Goal: Find specific page/section: Find specific page/section

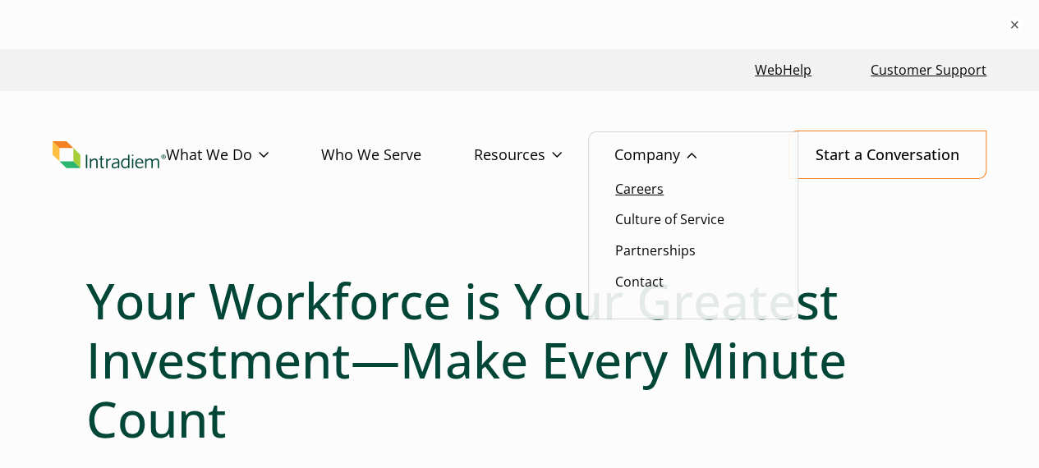
click at [649, 185] on link "Careers" at bounding box center [639, 189] width 48 height 18
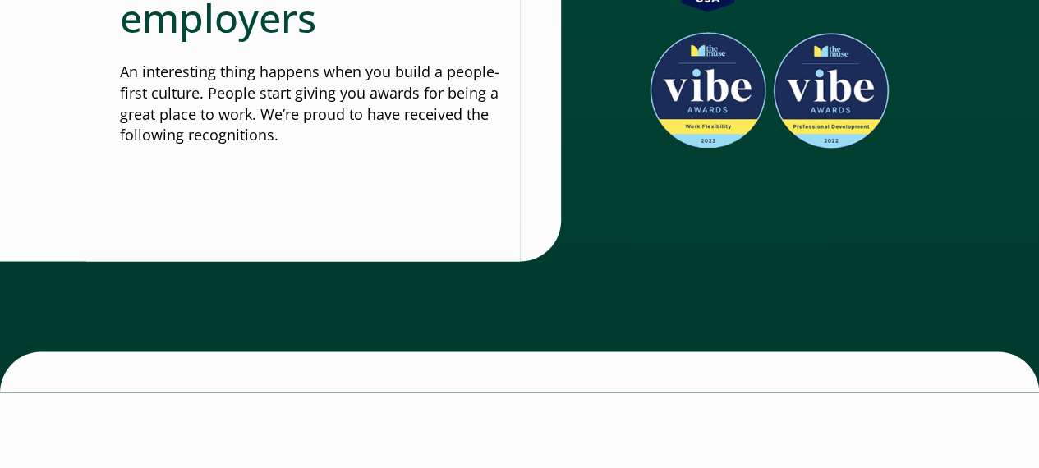
scroll to position [1479, 0]
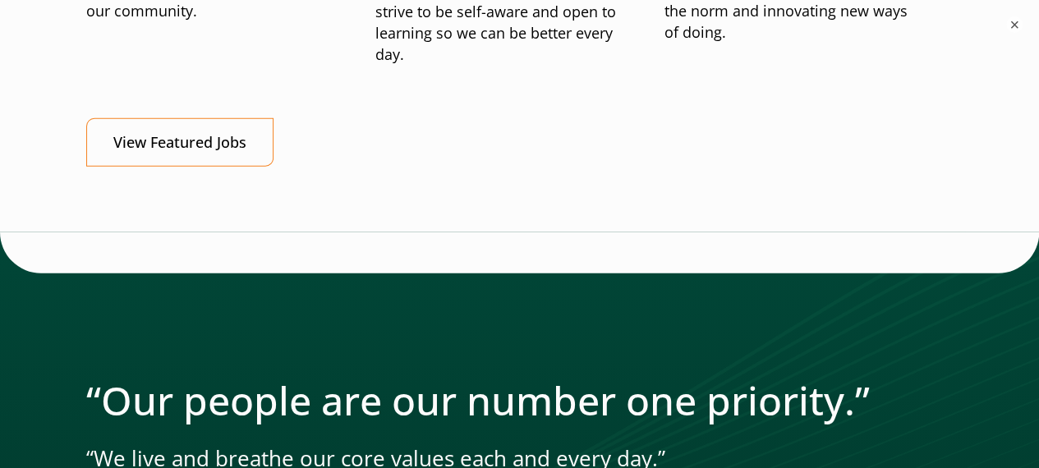
scroll to position [2136, 0]
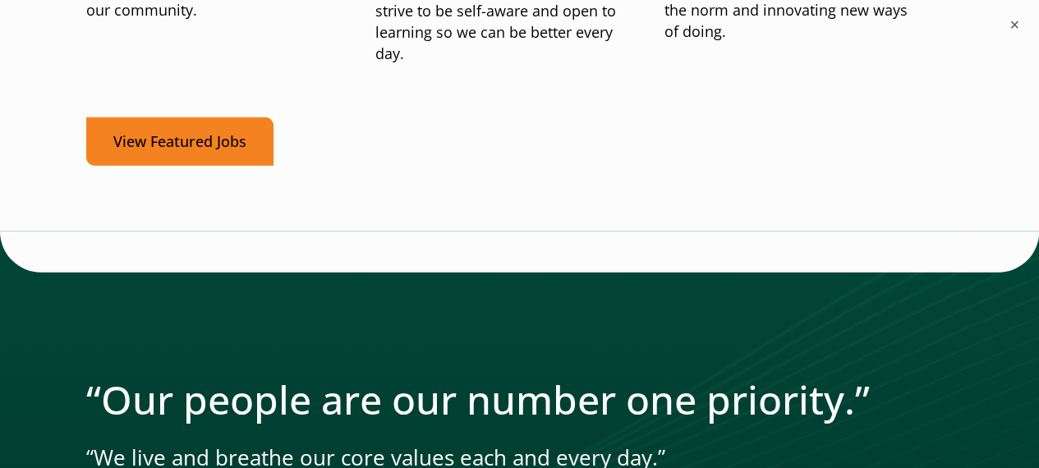
click at [189, 154] on link "View Featured Jobs" at bounding box center [179, 141] width 187 height 48
